Goal: Information Seeking & Learning: Learn about a topic

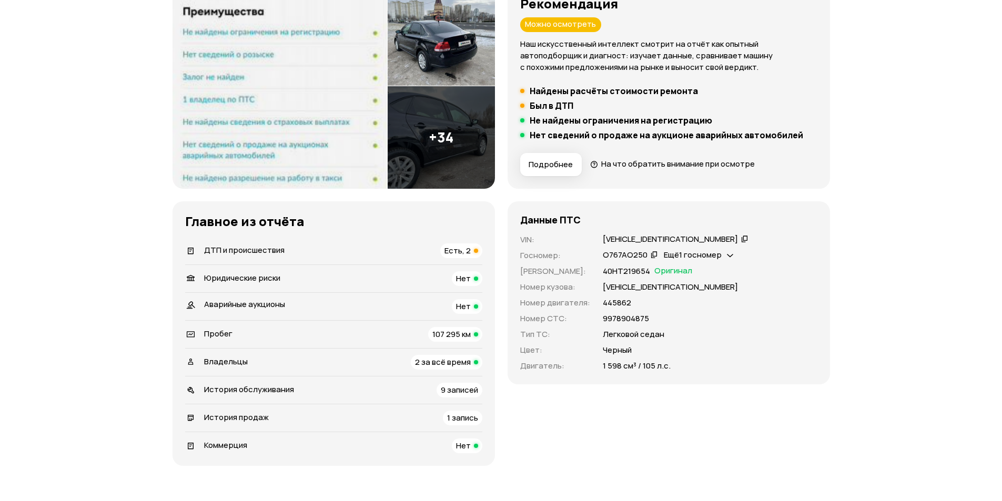
click at [469, 247] on span "Есть, 2" at bounding box center [458, 250] width 26 height 11
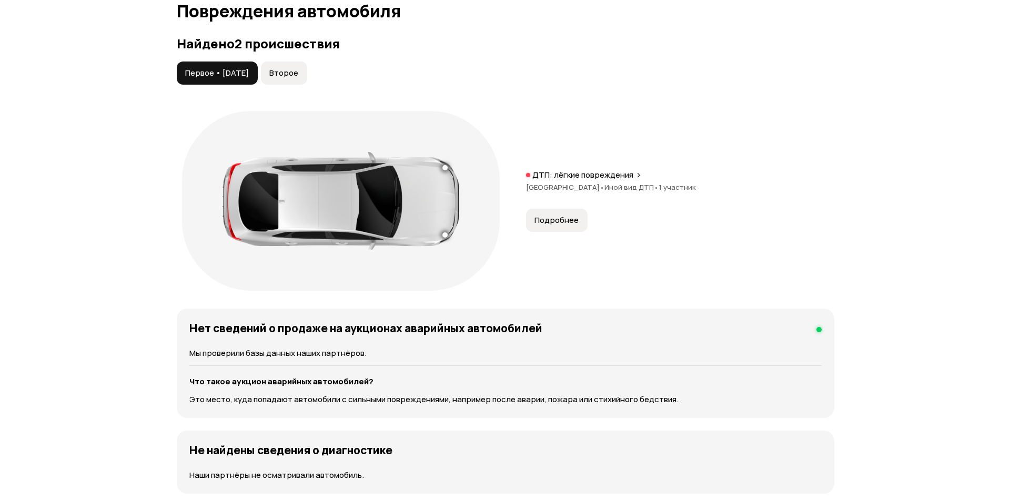
scroll to position [1090, 0]
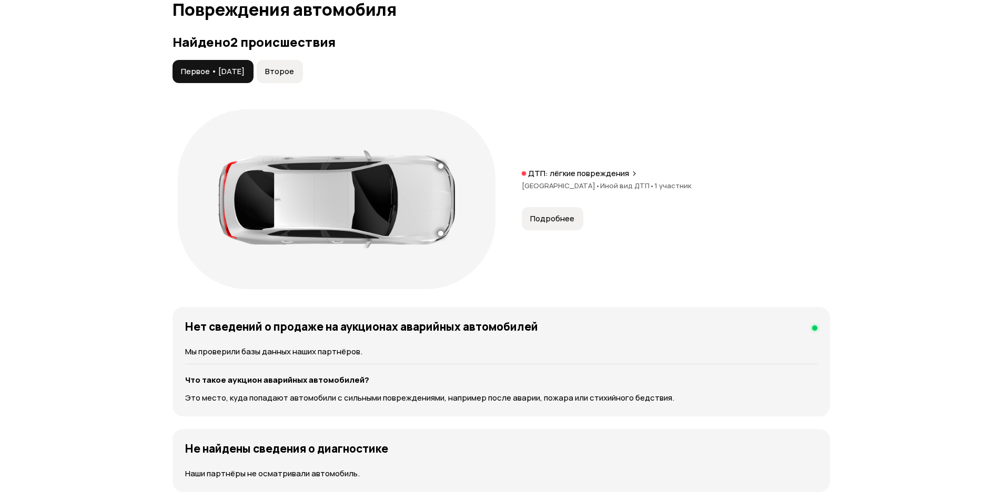
click at [573, 215] on button "Подробнее" at bounding box center [553, 218] width 62 height 23
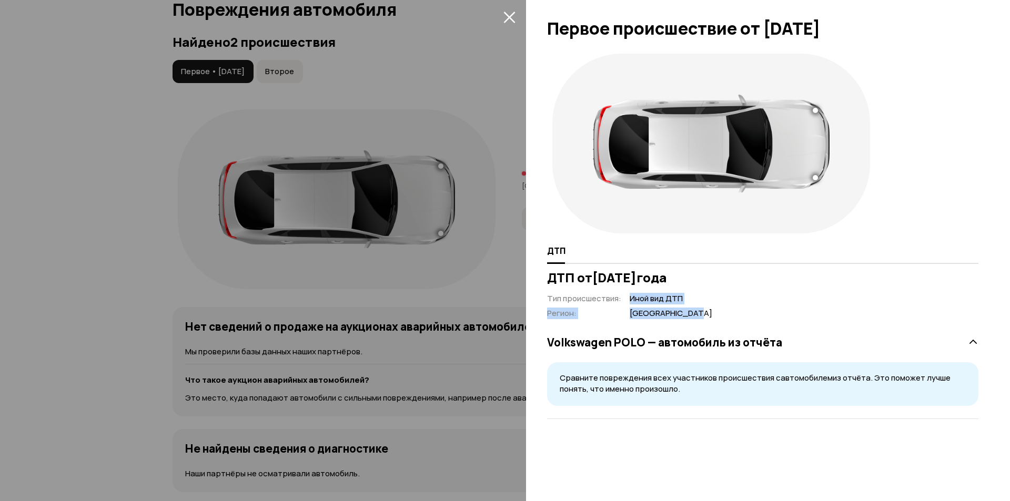
drag, startPoint x: 621, startPoint y: 310, endPoint x: 697, endPoint y: 316, distance: 75.5
click at [697, 316] on div "Тип происшествия : Иной вид ДТП Регион : Нижегородская область" at bounding box center [629, 307] width 165 height 26
click at [749, 319] on div "Volkswagen POLO — автомобиль из отчёта Сравните повреждения всех участников про…" at bounding box center [762, 369] width 431 height 100
click at [503, 8] on div at bounding box center [505, 250] width 1010 height 501
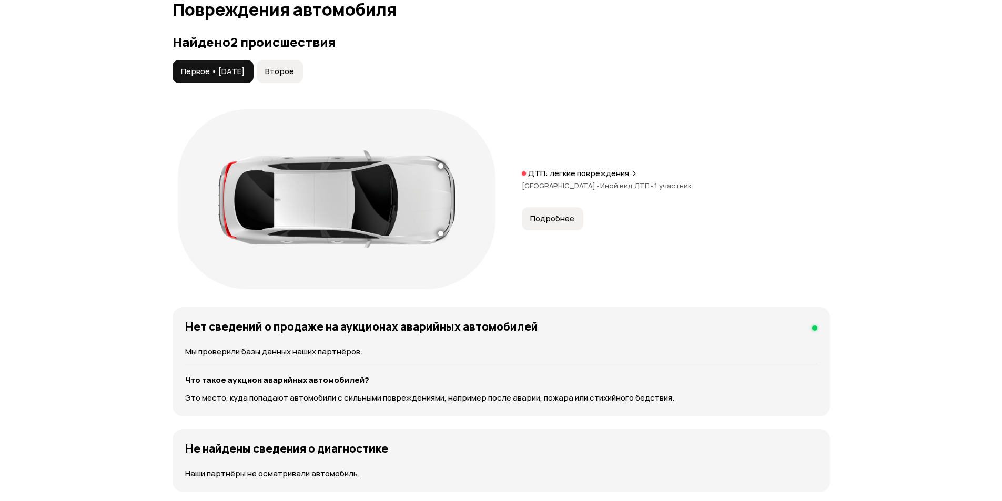
click at [288, 74] on span "Второе" at bounding box center [279, 71] width 29 height 11
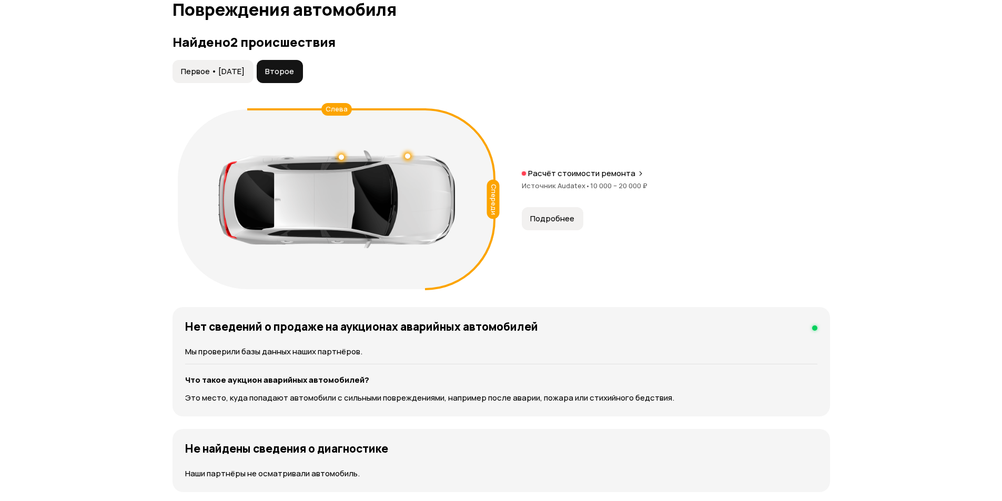
click at [248, 80] on button "Первое • 12 сен 2017" at bounding box center [213, 71] width 81 height 23
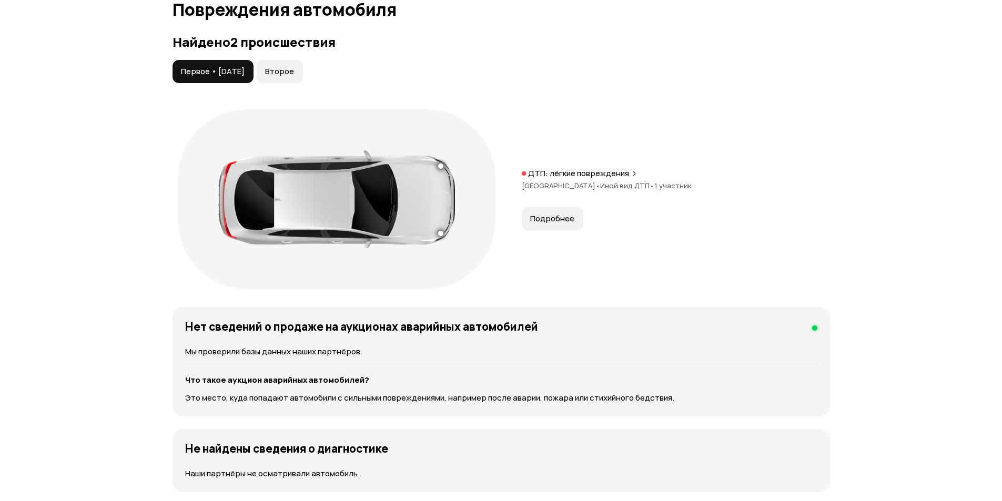
click at [294, 70] on span "Второе" at bounding box center [279, 71] width 29 height 11
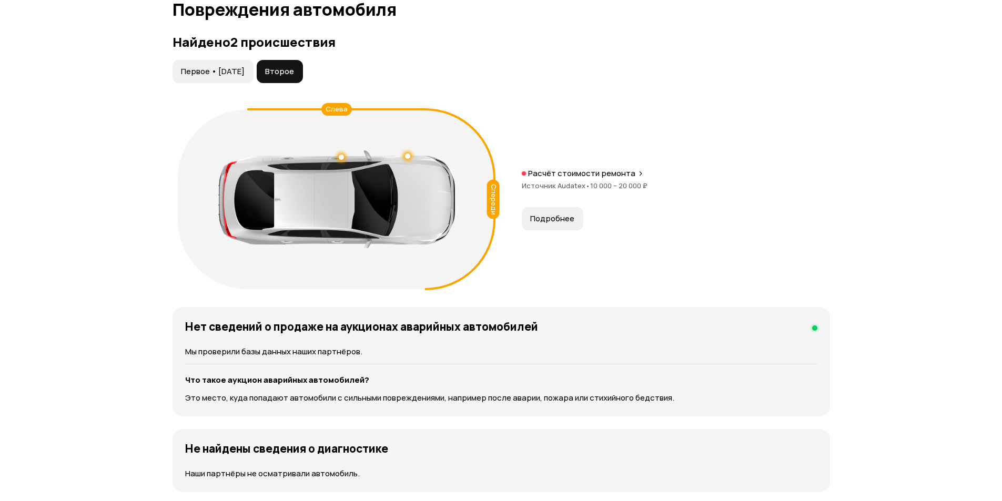
click at [547, 213] on button "Подробнее" at bounding box center [553, 218] width 62 height 23
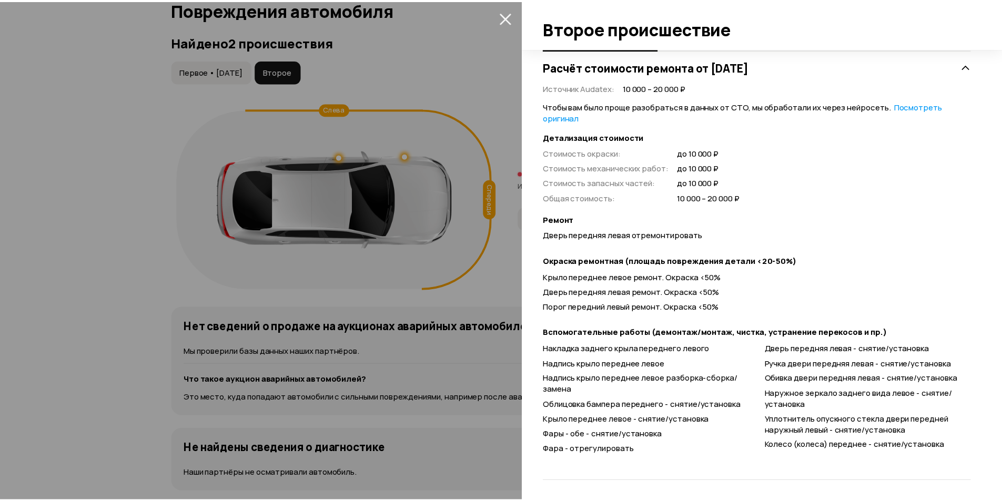
scroll to position [216, 0]
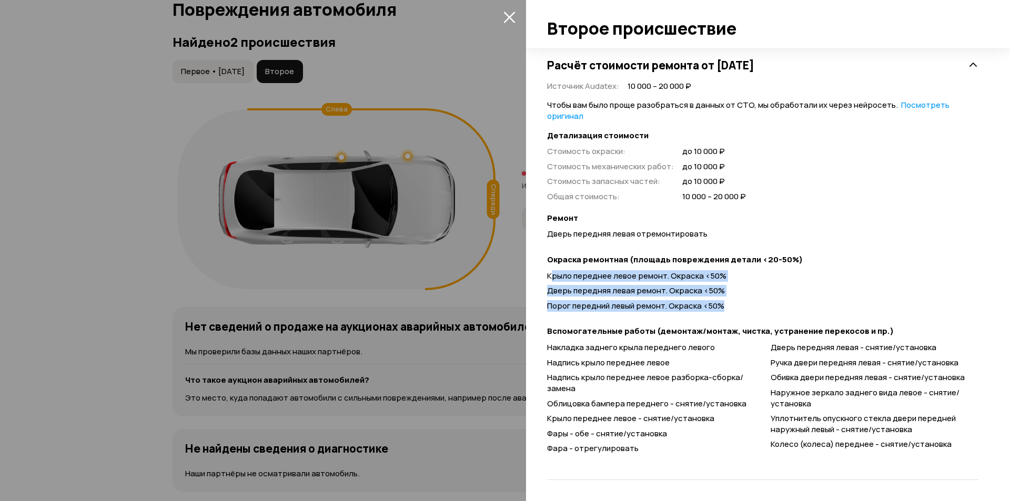
drag, startPoint x: 587, startPoint y: 279, endPoint x: 756, endPoint y: 312, distance: 172.6
click at [756, 312] on div "Окраска ремонтная (площадь повреждения детали <20-50%) Крыло переднее левое рем…" at bounding box center [762, 286] width 431 height 62
click at [757, 312] on div "Крыло переднее левое ремонт. Окраска <50% Дверь передняя левая ремонт. Окраска …" at bounding box center [762, 293] width 431 height 45
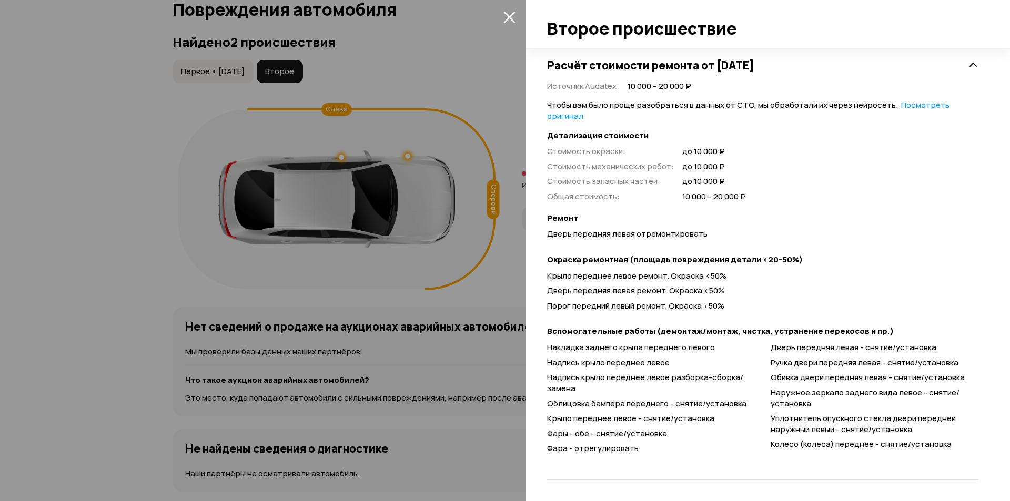
drag, startPoint x: 508, startPoint y: 14, endPoint x: 513, endPoint y: 9, distance: 7.5
click at [509, 12] on icon "закрыть" at bounding box center [509, 17] width 12 height 12
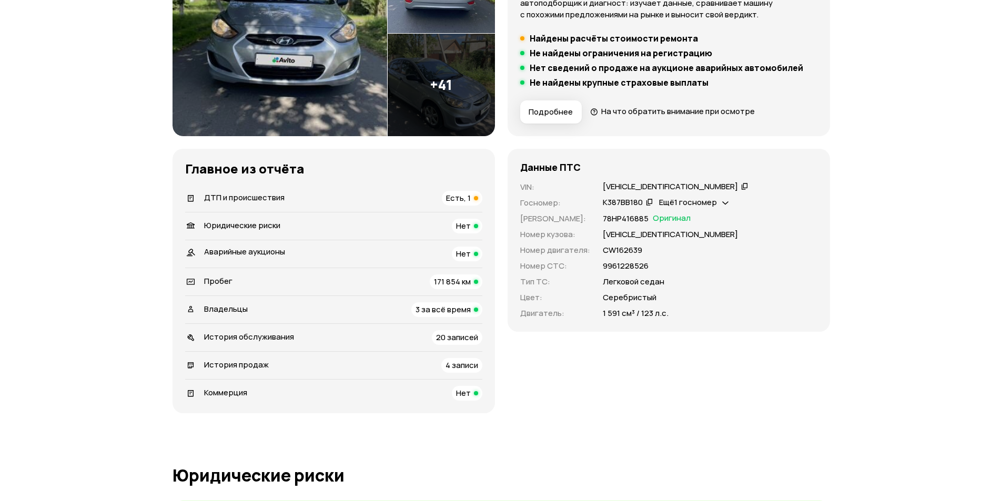
click at [473, 191] on div "Есть, 1" at bounding box center [462, 198] width 41 height 15
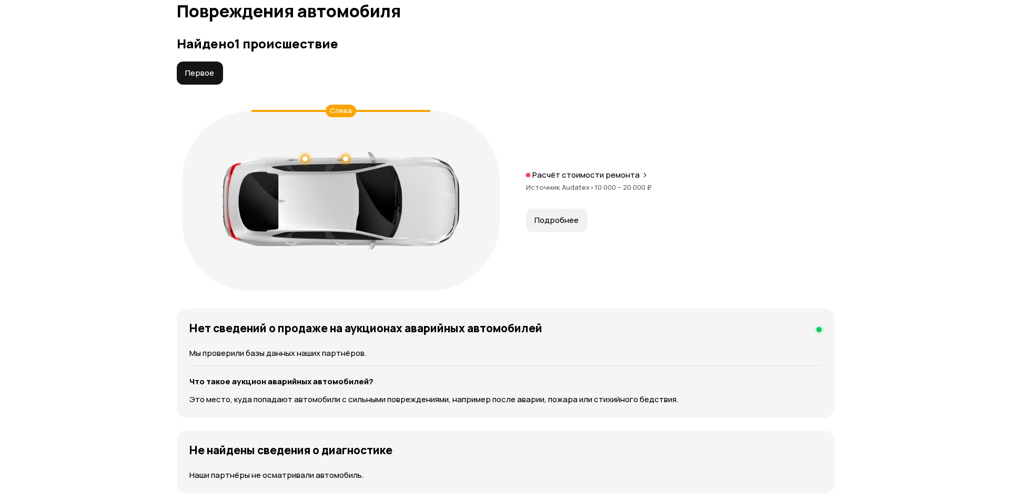
scroll to position [1090, 0]
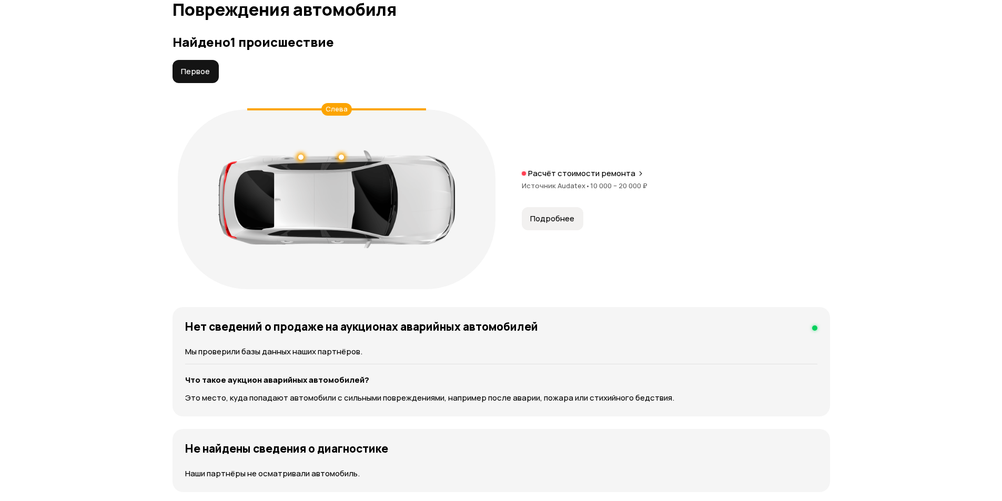
click at [567, 214] on span "Подробнее" at bounding box center [552, 219] width 44 height 11
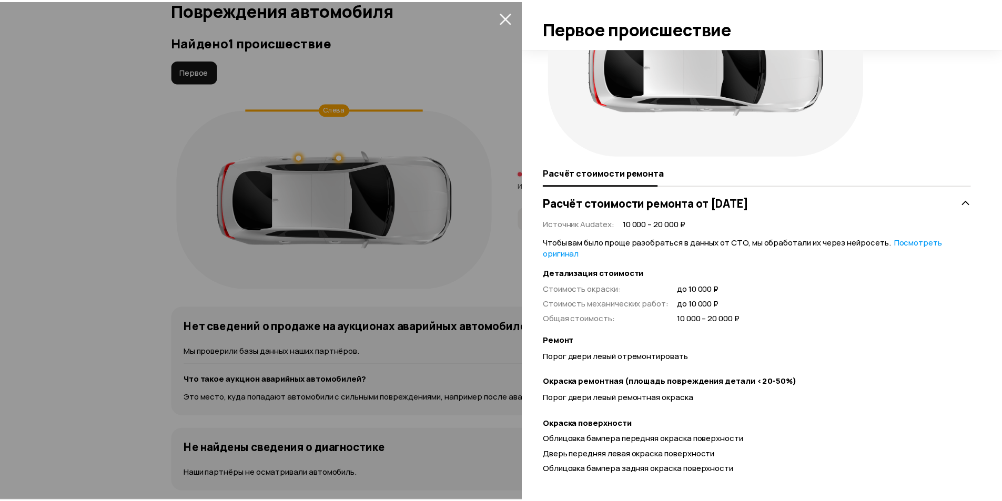
scroll to position [102, 0]
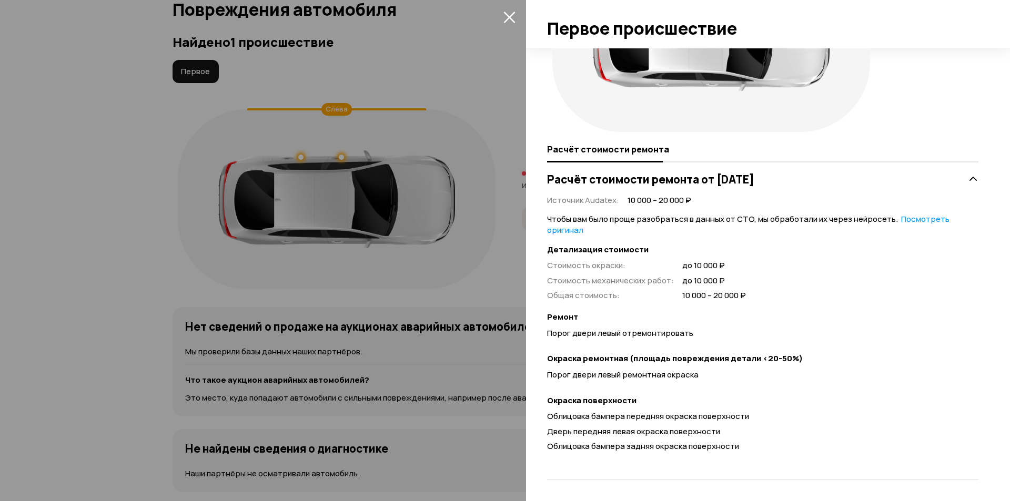
drag, startPoint x: 508, startPoint y: 17, endPoint x: 466, endPoint y: 18, distance: 42.6
click at [509, 17] on icon "закрыть" at bounding box center [509, 18] width 12 height 12
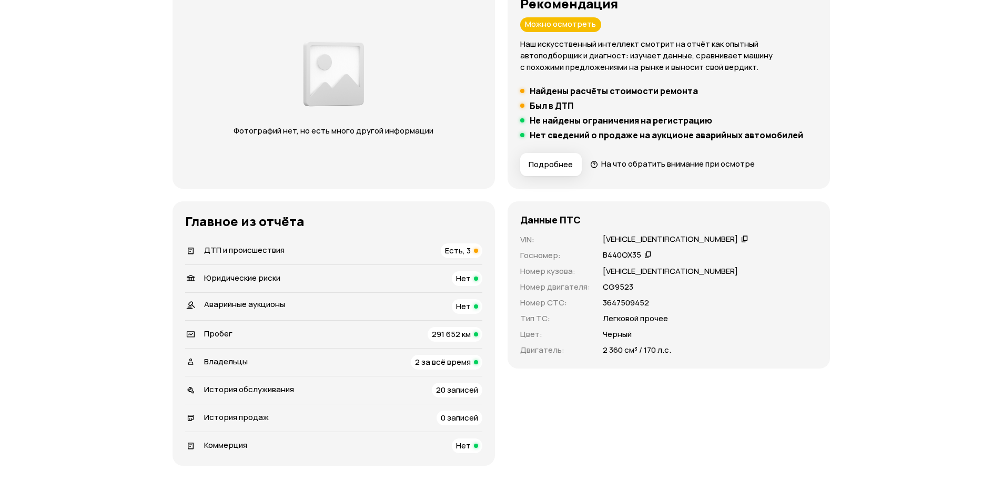
click at [467, 254] on span "Есть, 3" at bounding box center [458, 250] width 26 height 11
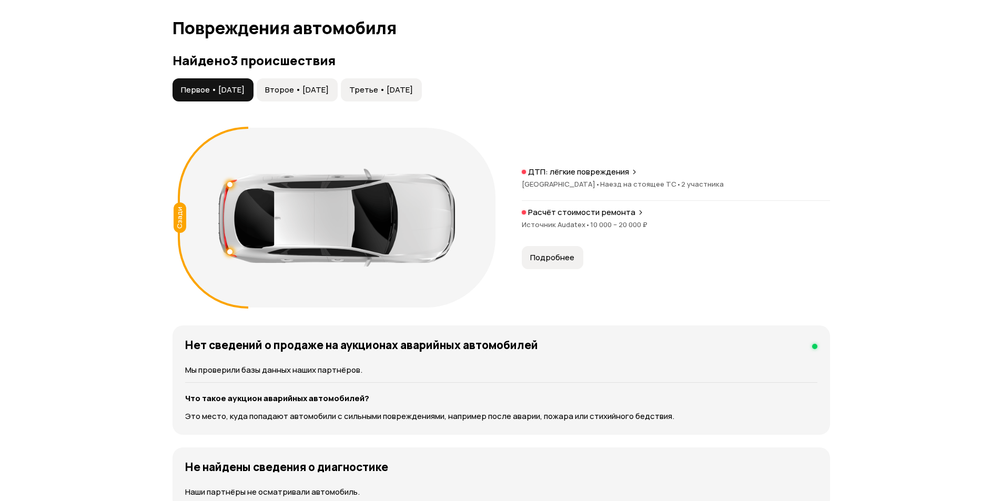
scroll to position [1090, 0]
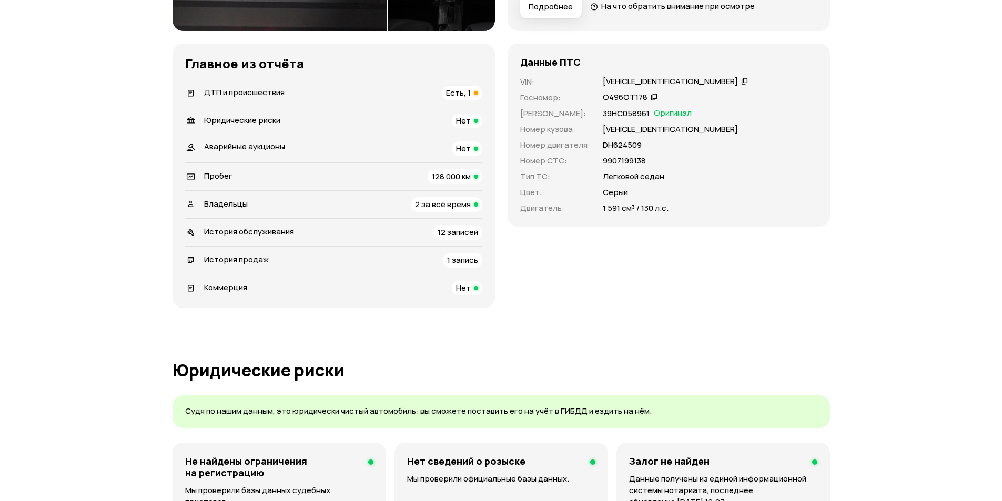
click at [460, 90] on span "Есть, 1" at bounding box center [458, 92] width 25 height 11
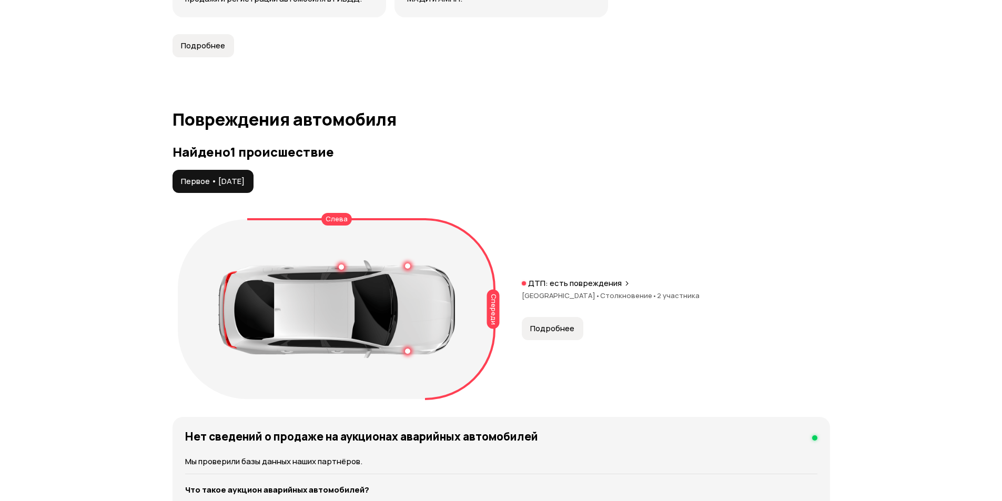
scroll to position [1090, 0]
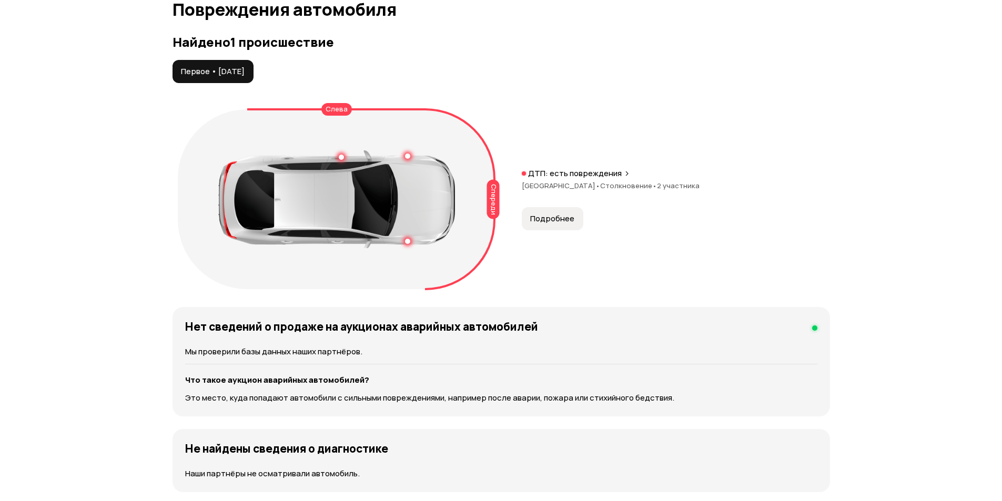
click at [690, 393] on p "Это место, куда попадают автомобили с сильными повреждениями, например после ав…" at bounding box center [501, 398] width 632 height 12
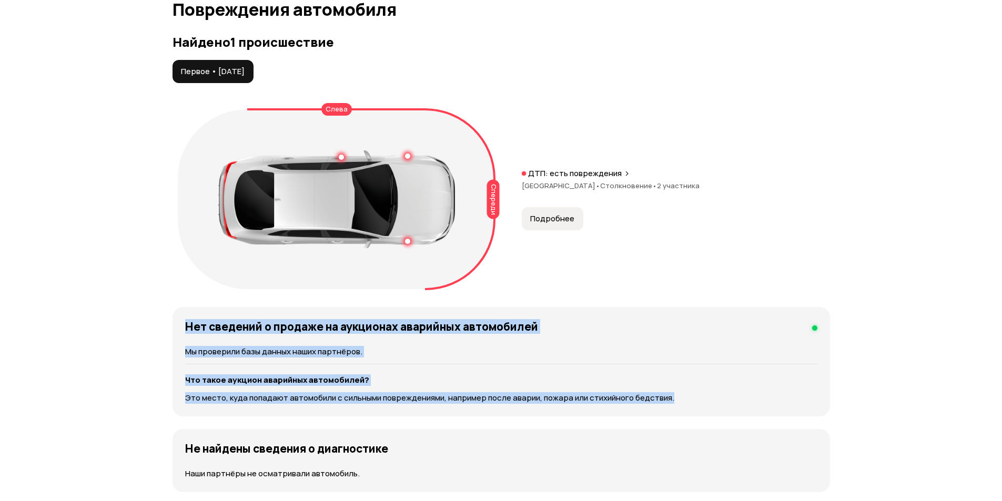
drag, startPoint x: 670, startPoint y: 400, endPoint x: 186, endPoint y: 316, distance: 490.6
click at [186, 316] on div "Нет сведений о продаже на аукционах аварийных автомобилей Мы проверили базы дан…" at bounding box center [502, 361] width 658 height 109
click at [645, 318] on div "Нет сведений о продаже на аукционах аварийных автомобилей Мы проверили базы дан…" at bounding box center [502, 361] width 658 height 109
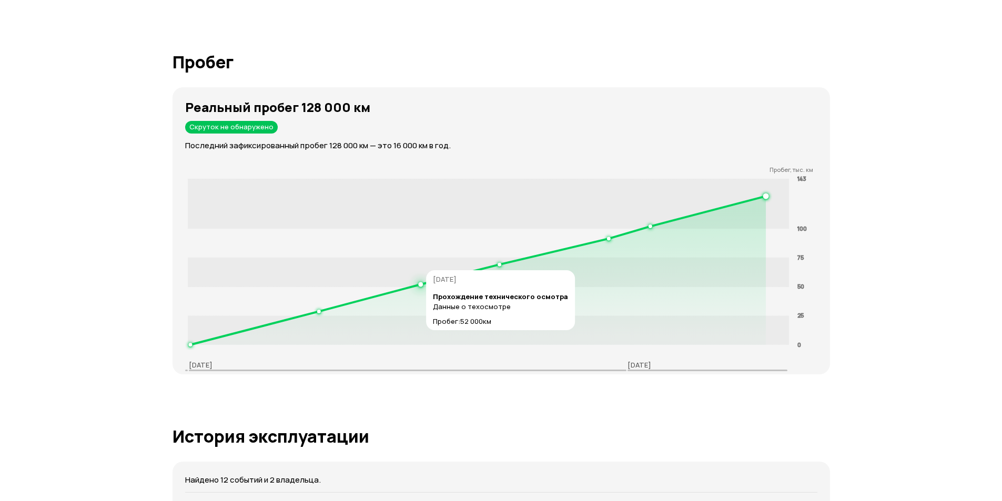
scroll to position [1616, 0]
